Goal: Check status: Check status

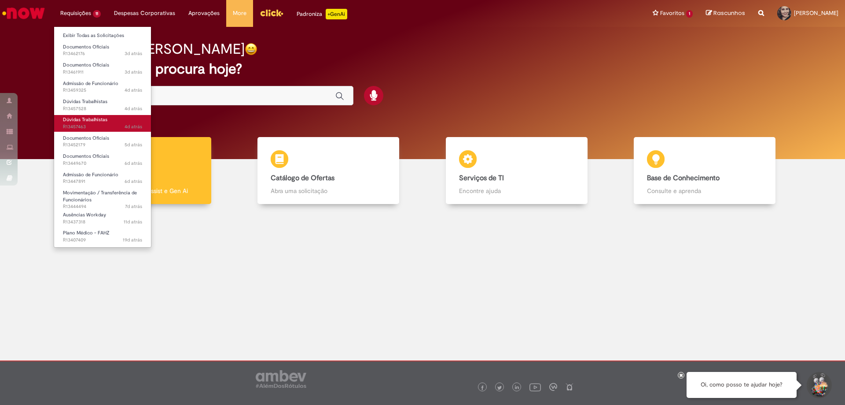
click at [96, 124] on span "4d atrás 4 dias atrás R13457463" at bounding box center [102, 126] width 79 height 7
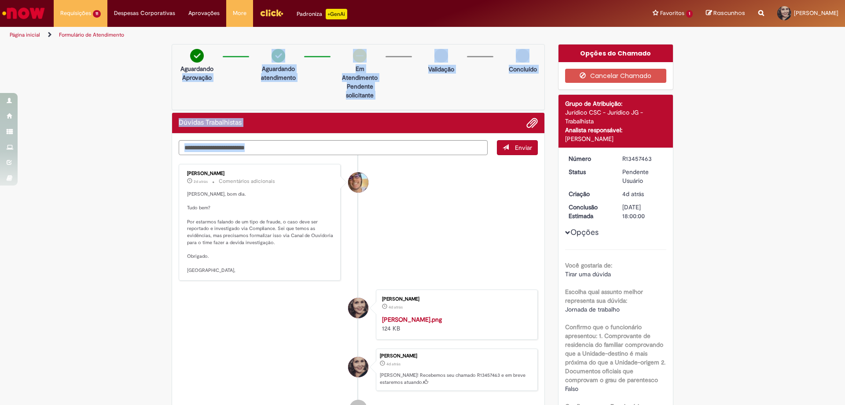
drag, startPoint x: 158, startPoint y: 83, endPoint x: 528, endPoint y: 227, distance: 397.9
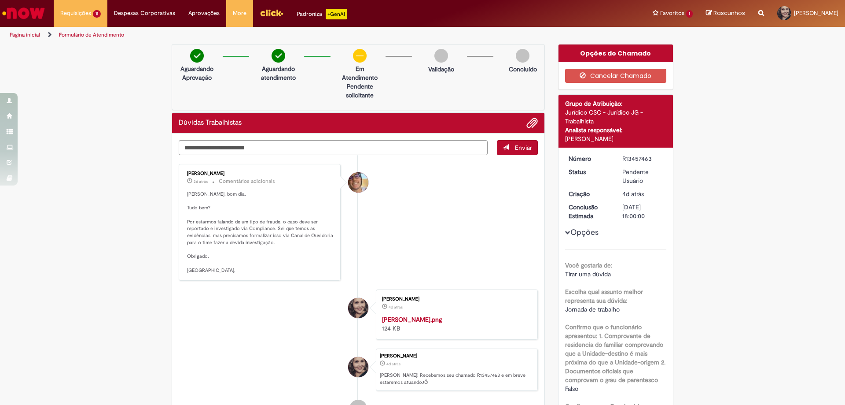
click at [387, 236] on li "Pedro Henrique De Oliveira Alves 2d atrás 2 dias atrás Comentários adicionais R…" at bounding box center [358, 222] width 359 height 117
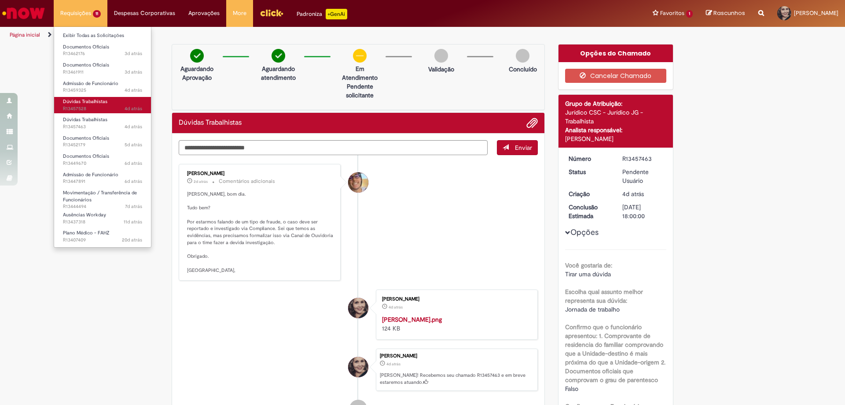
click at [87, 101] on span "Dúvidas Trabalhistas" at bounding box center [85, 101] width 44 height 7
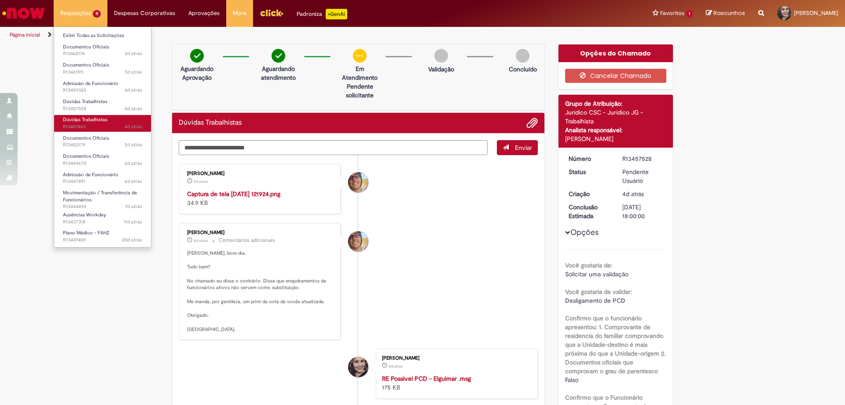
click at [94, 122] on span "Dúvidas Trabalhistas" at bounding box center [85, 119] width 44 height 7
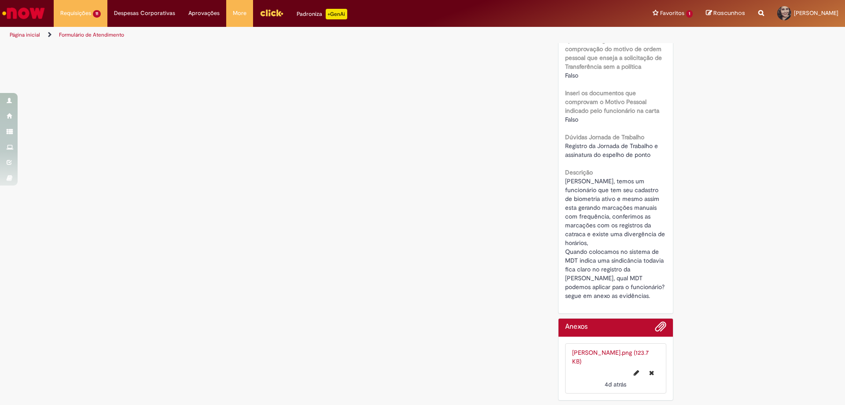
scroll to position [487, 0]
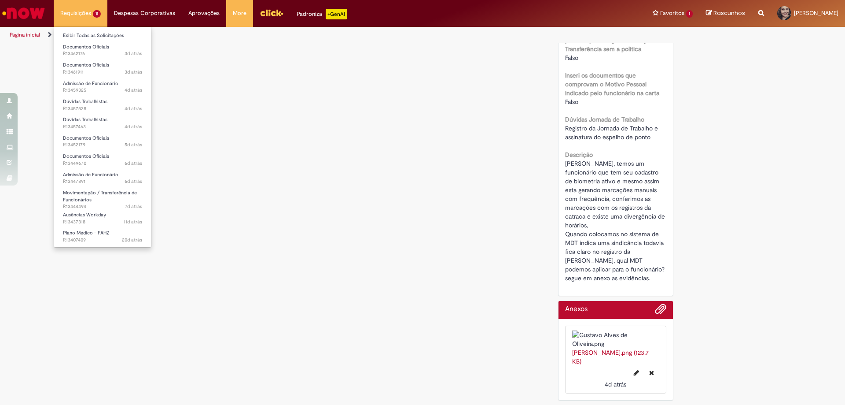
click at [83, 13] on li "Requisições 11 Exibir Todas as Solicitações Documentos Oficiais 3d atrás 3 dias…" at bounding box center [81, 13] width 54 height 26
click at [91, 104] on span "Dúvidas Trabalhistas" at bounding box center [85, 101] width 44 height 7
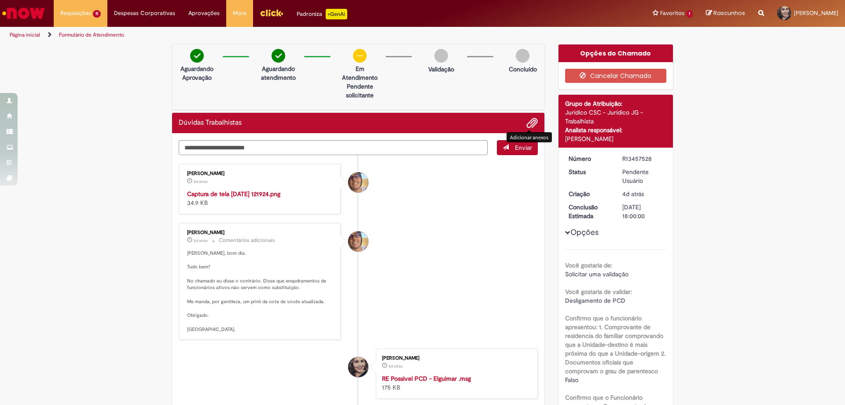
click at [531, 123] on span "Adicionar anexos" at bounding box center [532, 123] width 11 height 11
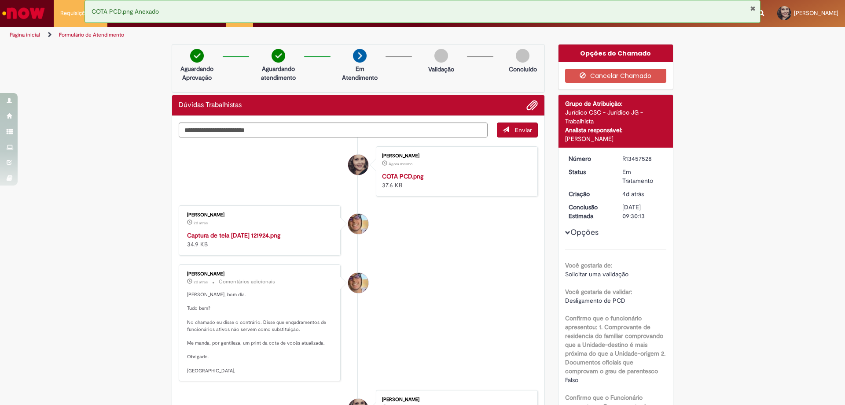
click at [750, 6] on div "COTA PCD.png Anexado" at bounding box center [423, 11] width 676 height 23
